Goal: Transaction & Acquisition: Download file/media

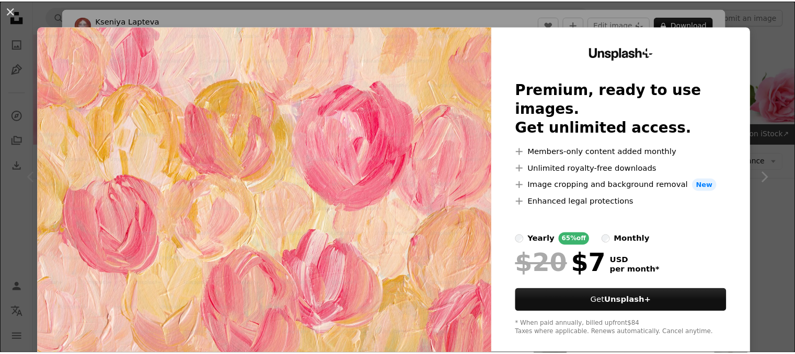
scroll to position [182, 0]
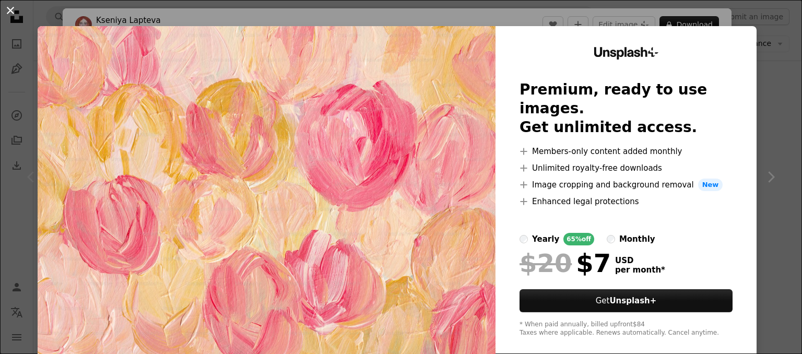
click at [8, 10] on button "An X shape" at bounding box center [10, 10] width 13 height 13
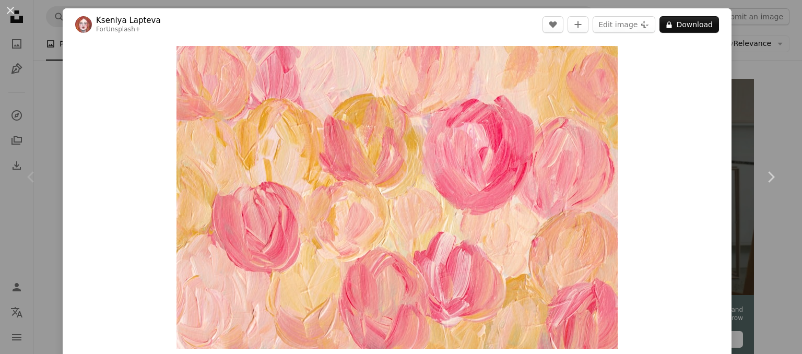
click at [756, 7] on div "An X shape Chevron left Chevron right [PERSON_NAME] For Unsplash+ A heart A plu…" at bounding box center [401, 177] width 802 height 354
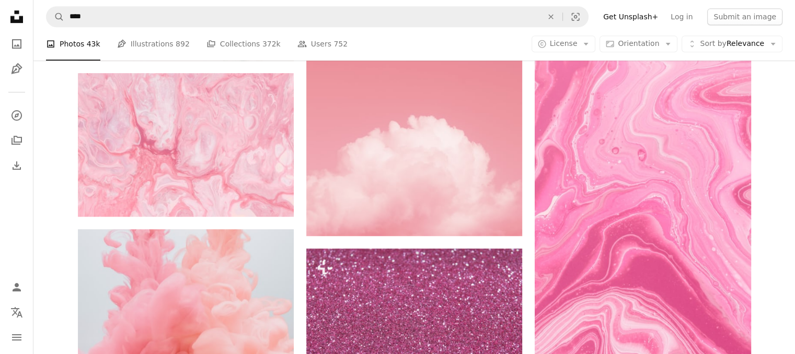
scroll to position [499, 0]
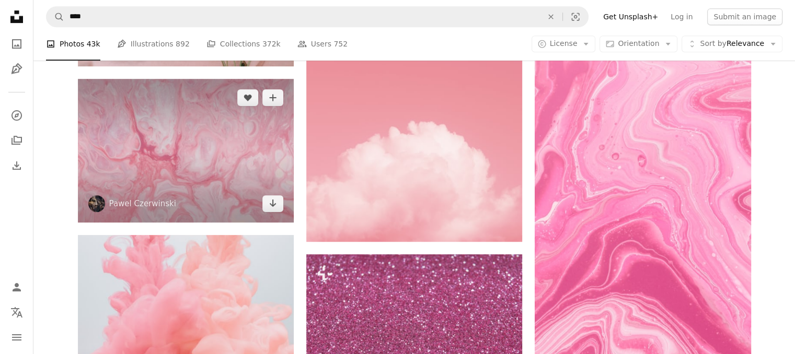
click at [219, 157] on img at bounding box center [186, 151] width 216 height 144
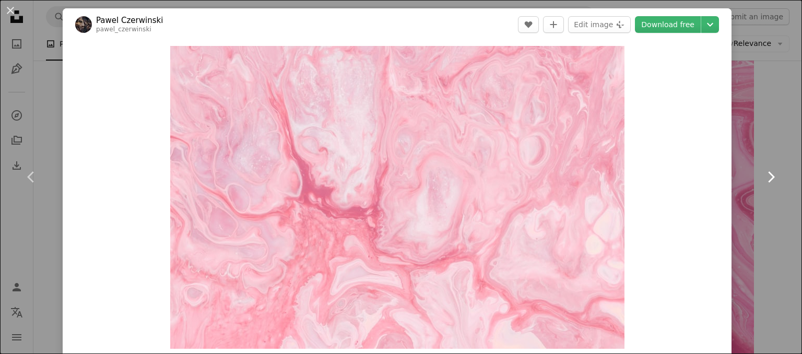
click at [764, 167] on link "Chevron right" at bounding box center [771, 177] width 63 height 100
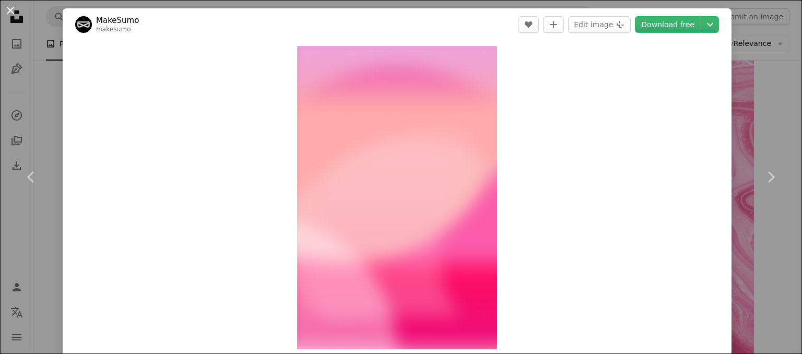
click at [7, 12] on button "An X shape" at bounding box center [10, 10] width 13 height 13
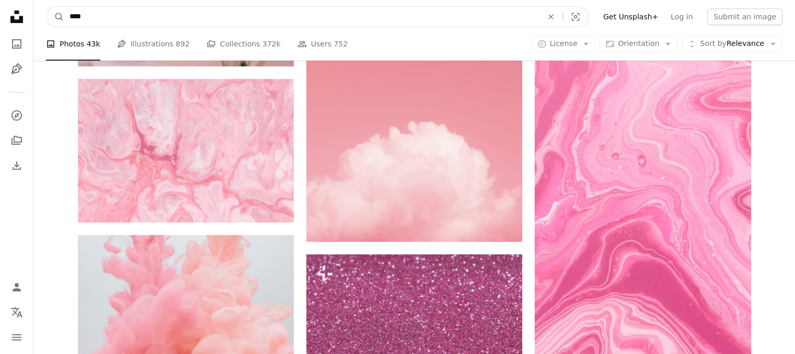
click at [130, 14] on input "****" at bounding box center [301, 17] width 475 height 20
type input "*"
type input "**********"
click button "A magnifying glass" at bounding box center [55, 17] width 18 height 20
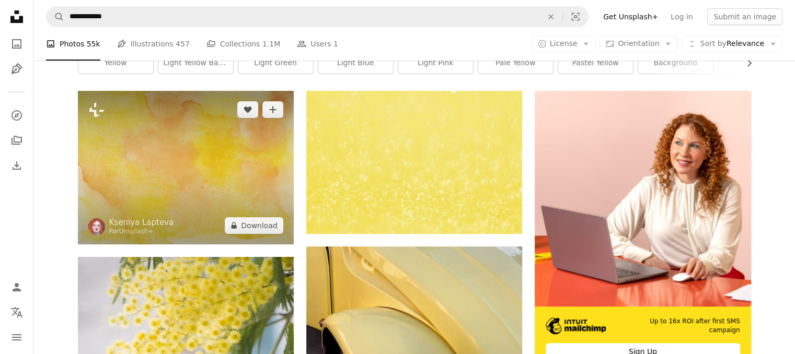
scroll to position [258, 0]
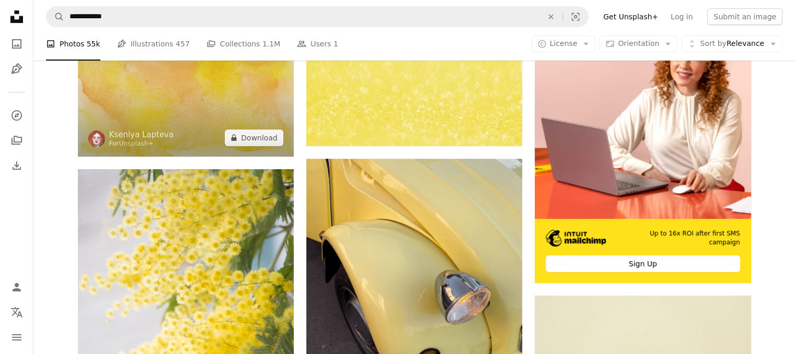
click at [212, 155] on img at bounding box center [186, 79] width 216 height 153
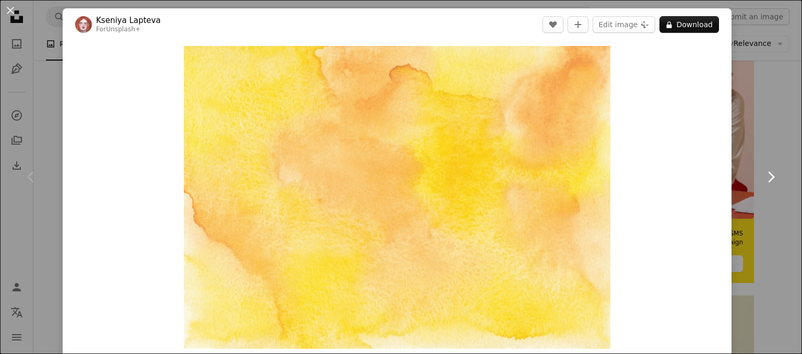
click at [770, 176] on icon "Chevron right" at bounding box center [771, 177] width 17 height 17
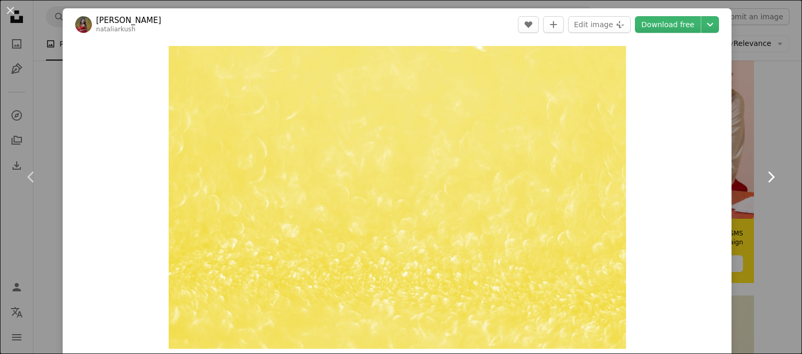
click at [768, 174] on icon at bounding box center [771, 176] width 7 height 11
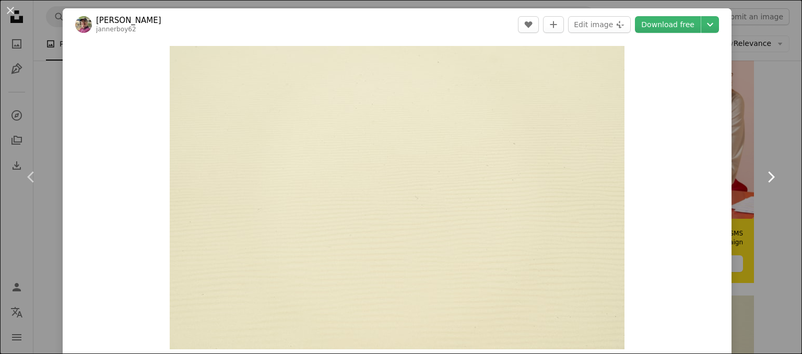
click at [768, 174] on icon at bounding box center [771, 176] width 7 height 11
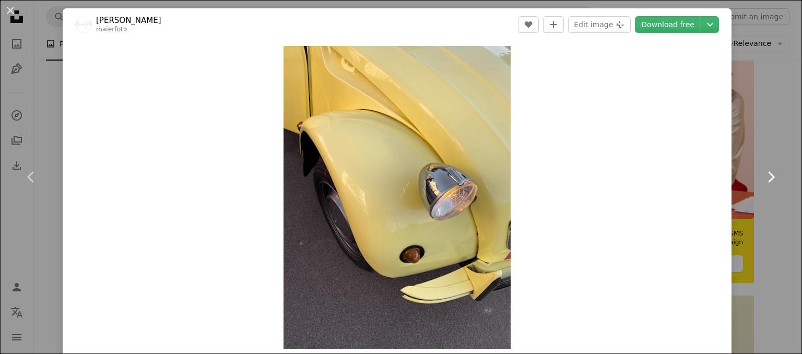
click at [768, 174] on icon at bounding box center [771, 176] width 7 height 11
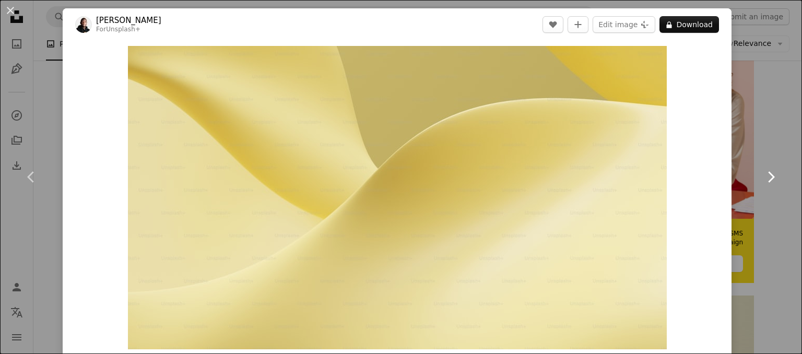
click at [768, 174] on icon at bounding box center [771, 176] width 7 height 11
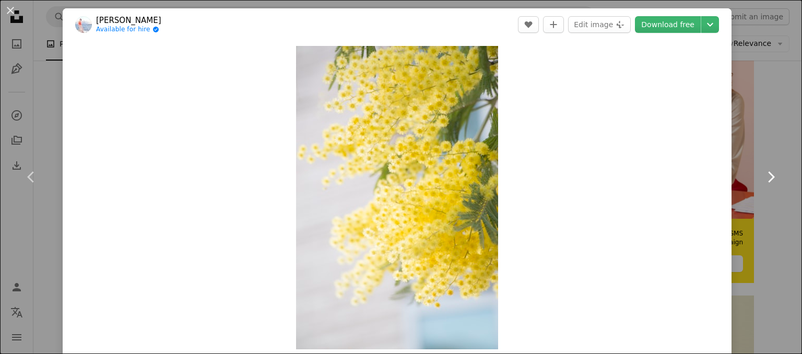
click at [768, 174] on icon at bounding box center [771, 176] width 7 height 11
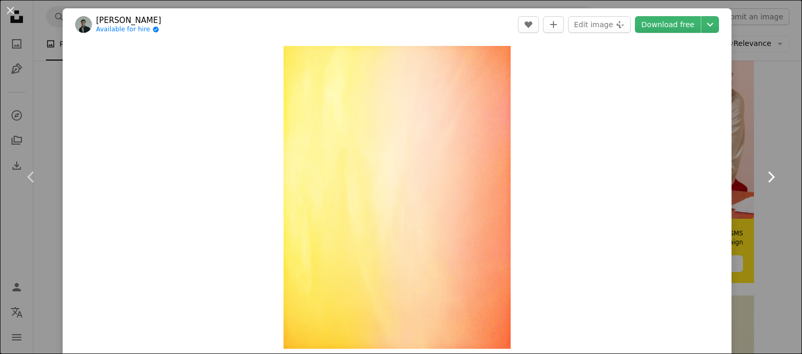
click at [768, 174] on icon at bounding box center [771, 176] width 7 height 11
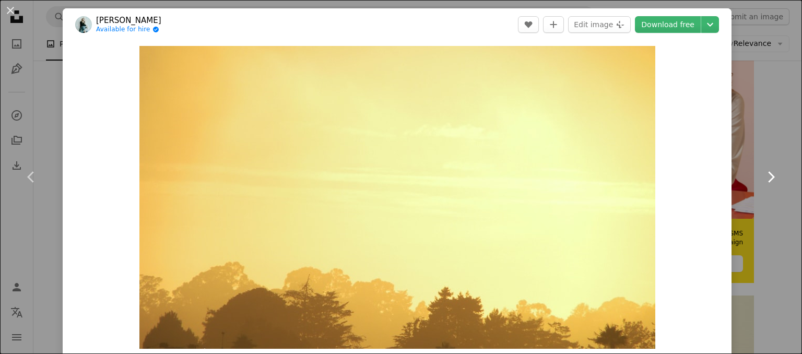
click at [768, 174] on icon at bounding box center [771, 176] width 7 height 11
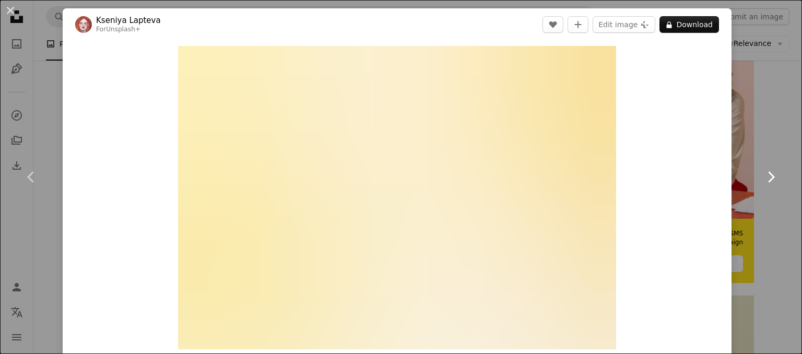
click at [768, 174] on icon at bounding box center [771, 176] width 7 height 11
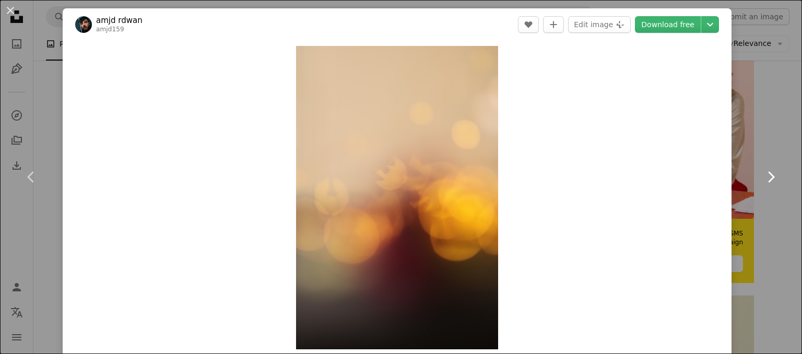
click at [768, 174] on icon at bounding box center [771, 176] width 7 height 11
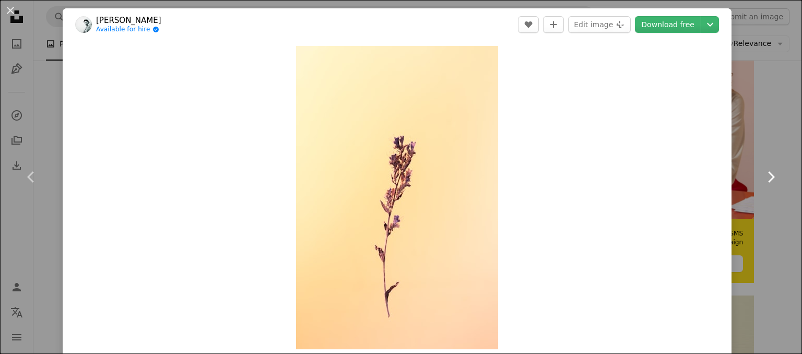
click at [768, 174] on icon at bounding box center [771, 176] width 7 height 11
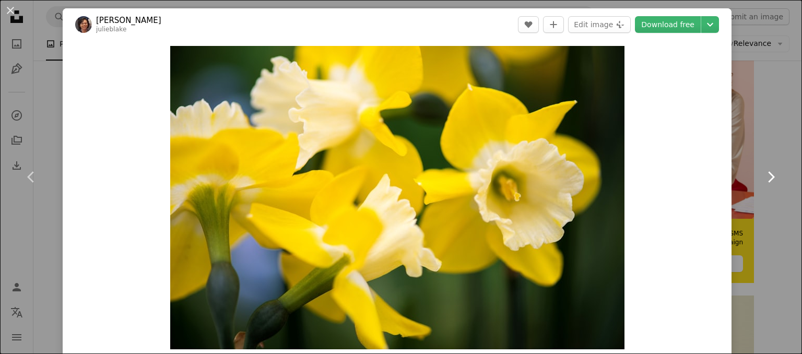
click at [768, 174] on icon at bounding box center [771, 176] width 7 height 11
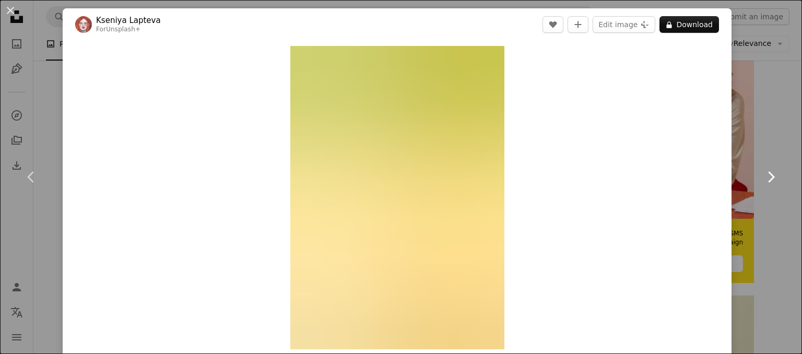
click at [768, 174] on icon at bounding box center [771, 176] width 7 height 11
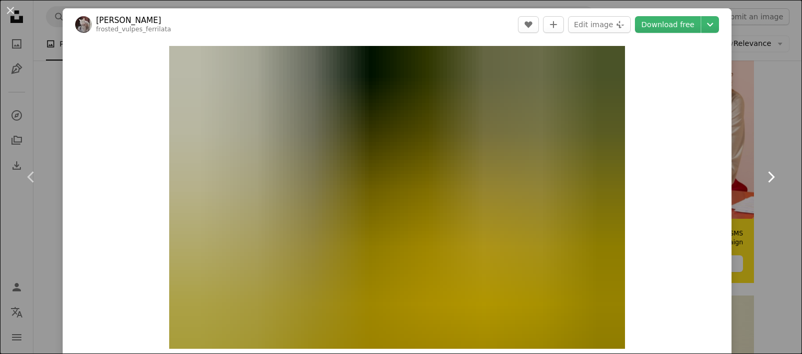
click at [768, 174] on icon at bounding box center [771, 176] width 7 height 11
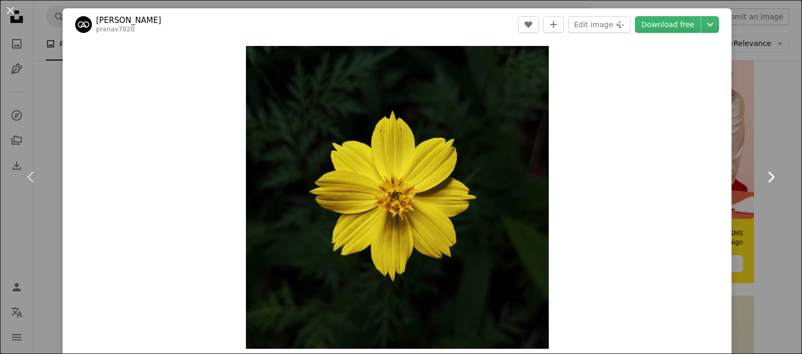
click at [768, 174] on icon at bounding box center [771, 176] width 7 height 11
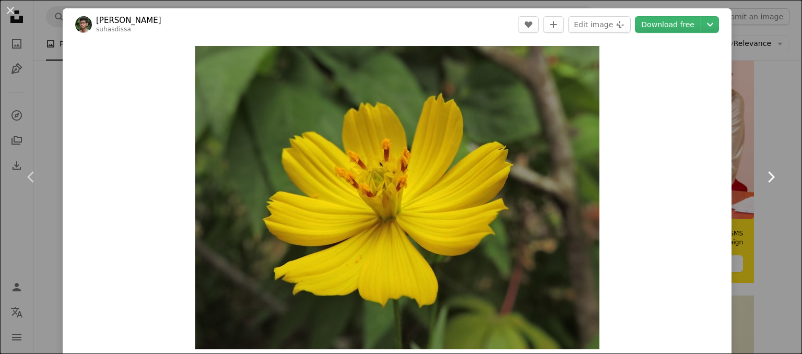
click at [768, 174] on icon at bounding box center [771, 176] width 7 height 11
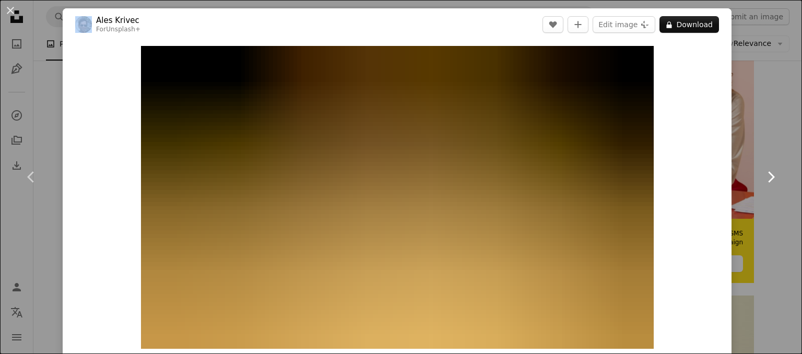
click at [768, 174] on icon at bounding box center [771, 176] width 7 height 11
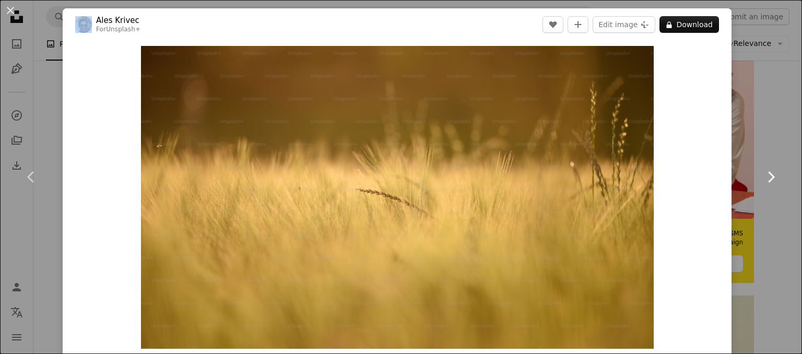
click at [768, 174] on icon at bounding box center [771, 176] width 7 height 11
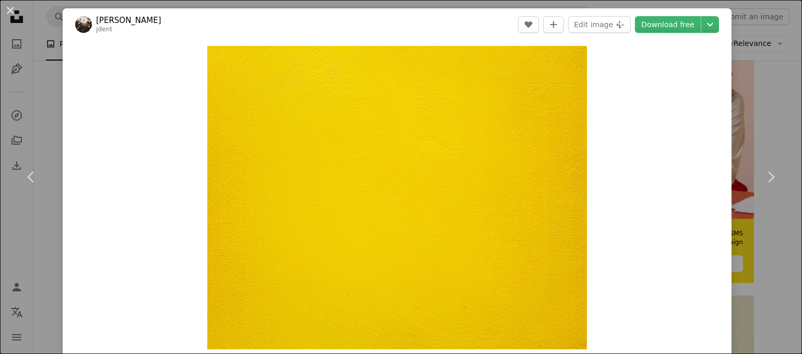
click at [784, 1] on div "An X shape Chevron left Chevron right [PERSON_NAME] jdent A heart A plus sign E…" at bounding box center [401, 177] width 802 height 354
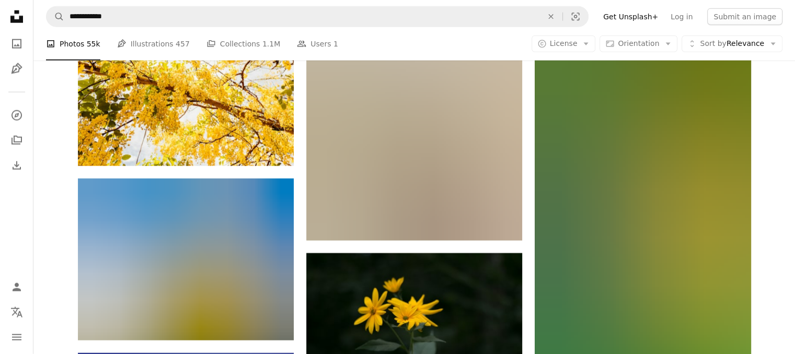
scroll to position [2602, 0]
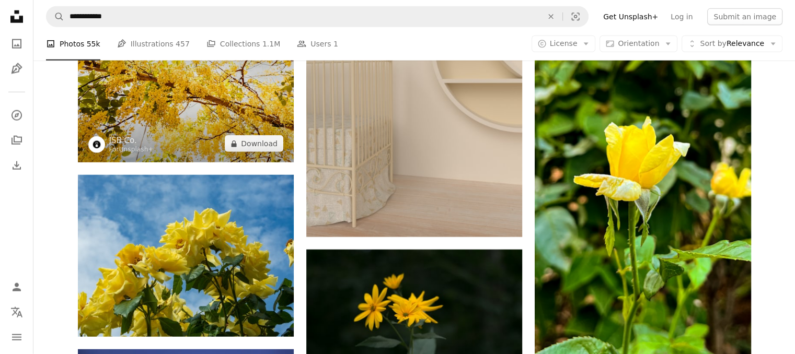
click at [137, 118] on img at bounding box center [186, 91] width 216 height 144
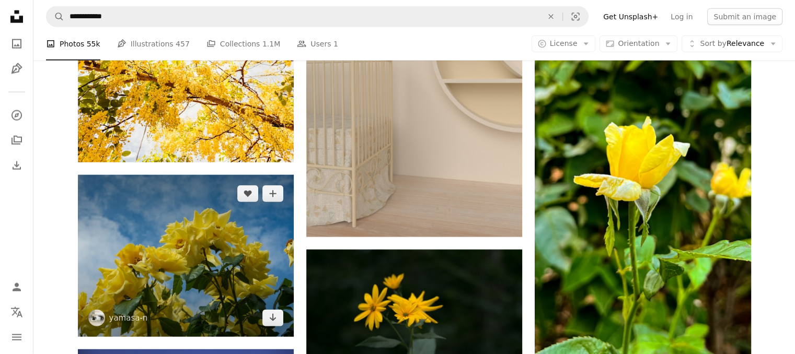
click at [272, 276] on img at bounding box center [186, 256] width 216 height 162
click at [213, 255] on img at bounding box center [186, 256] width 216 height 162
click at [214, 256] on img at bounding box center [186, 256] width 216 height 162
click at [270, 322] on icon "Arrow pointing down" at bounding box center [273, 317] width 8 height 13
